Goal: Task Accomplishment & Management: Manage account settings

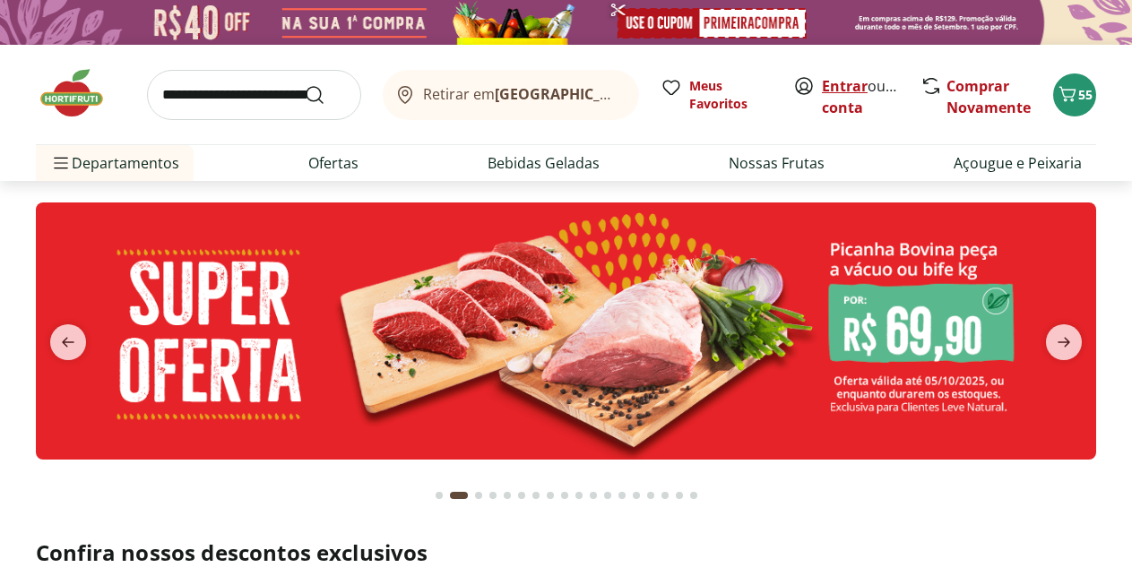
click at [835, 85] on link "Entrar" at bounding box center [845, 86] width 46 height 20
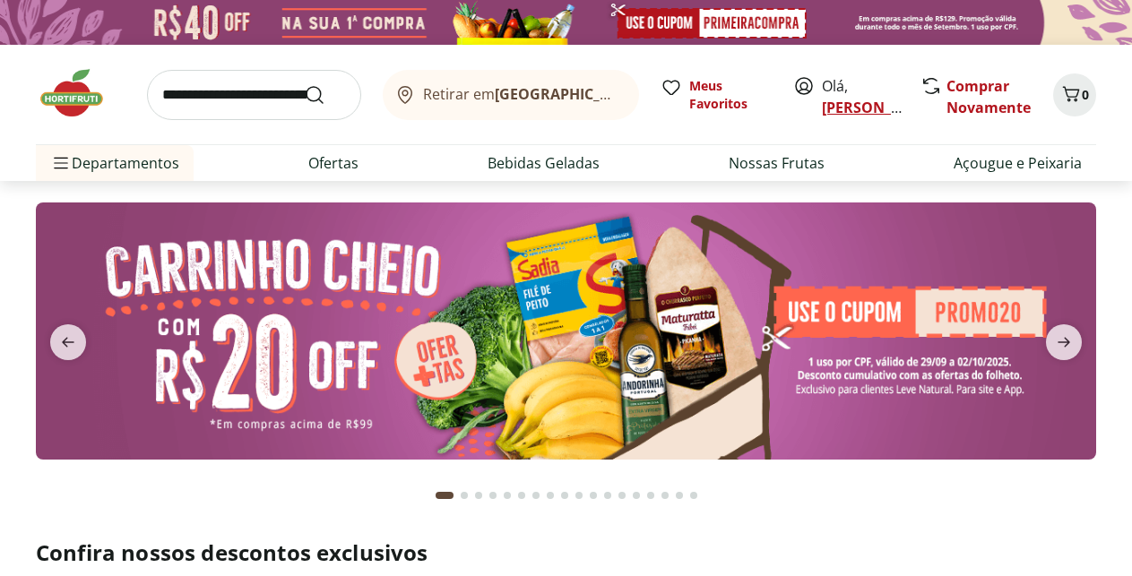
click at [836, 107] on link "[PERSON_NAME]" at bounding box center [880, 108] width 117 height 20
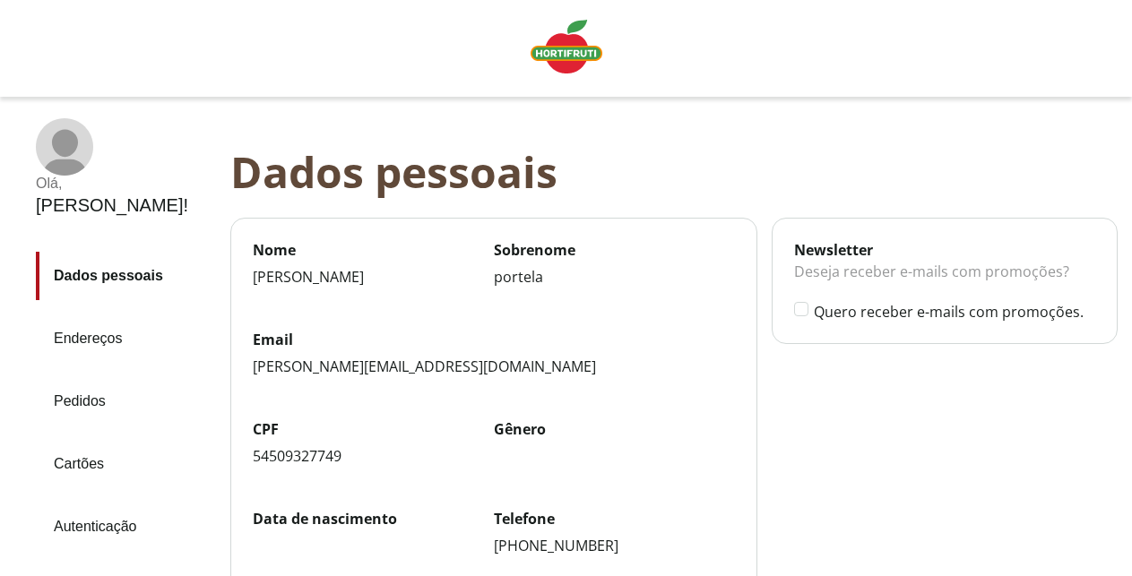
click at [111, 377] on link "Pedidos" at bounding box center [126, 401] width 180 height 48
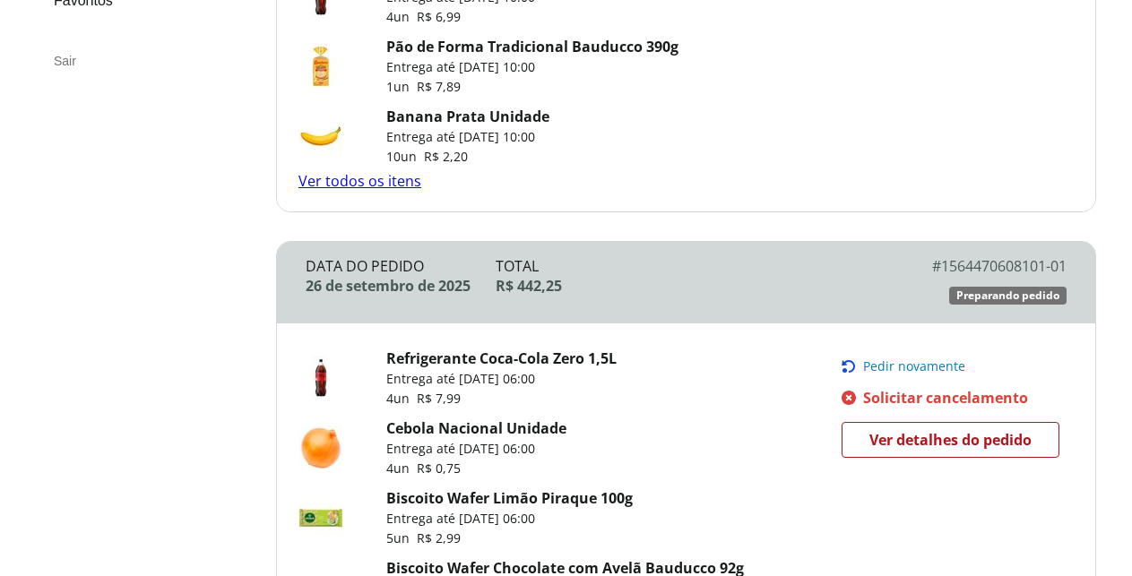
scroll to position [274, 0]
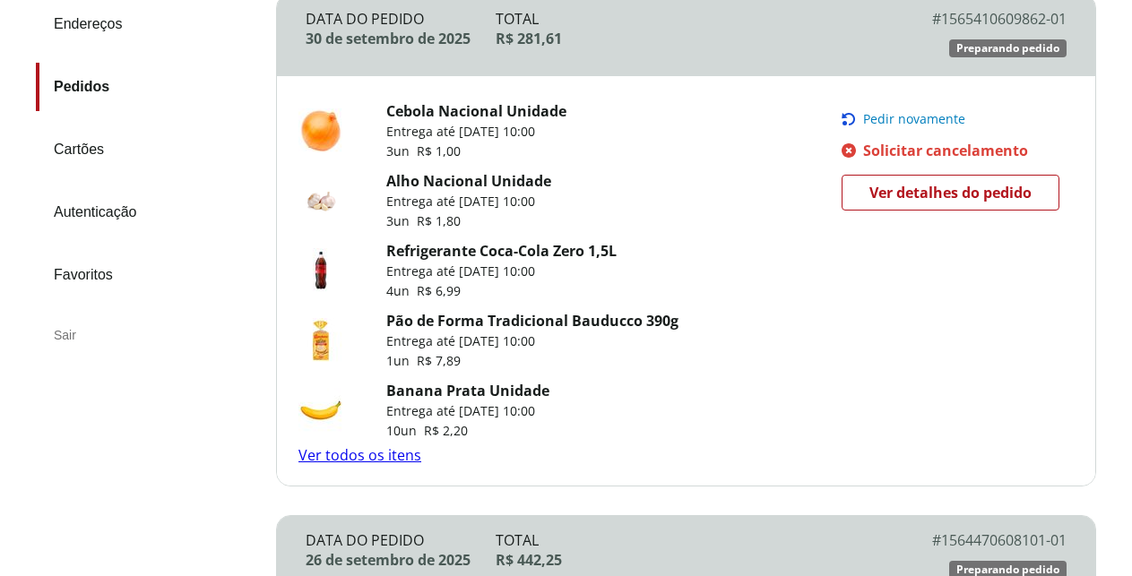
click at [370, 447] on link "Ver todos os itens" at bounding box center [360, 456] width 123 height 20
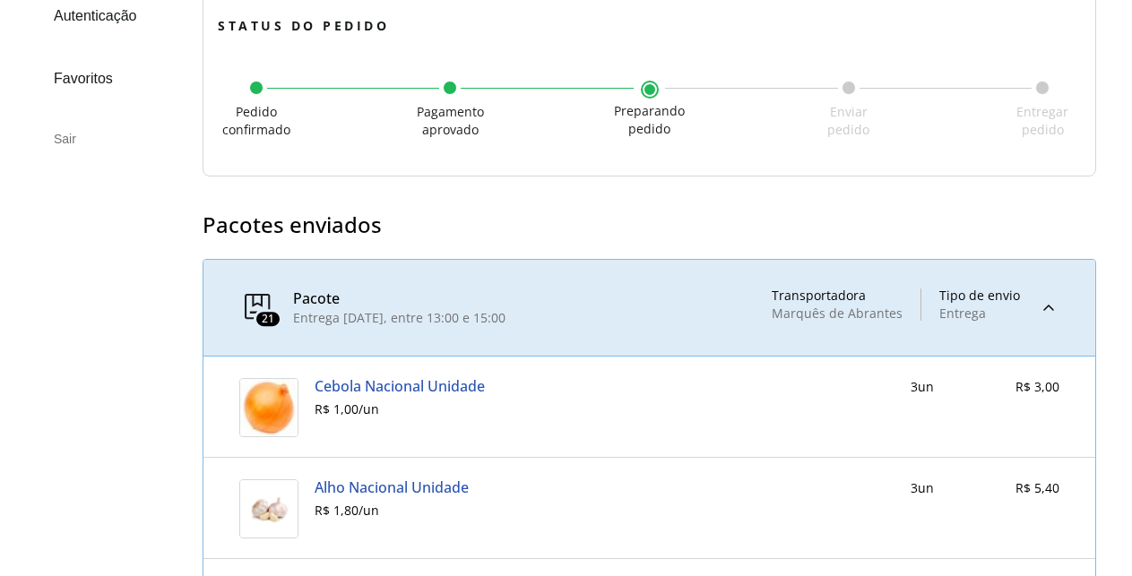
scroll to position [457, 0]
